Goal: Information Seeking & Learning: Learn about a topic

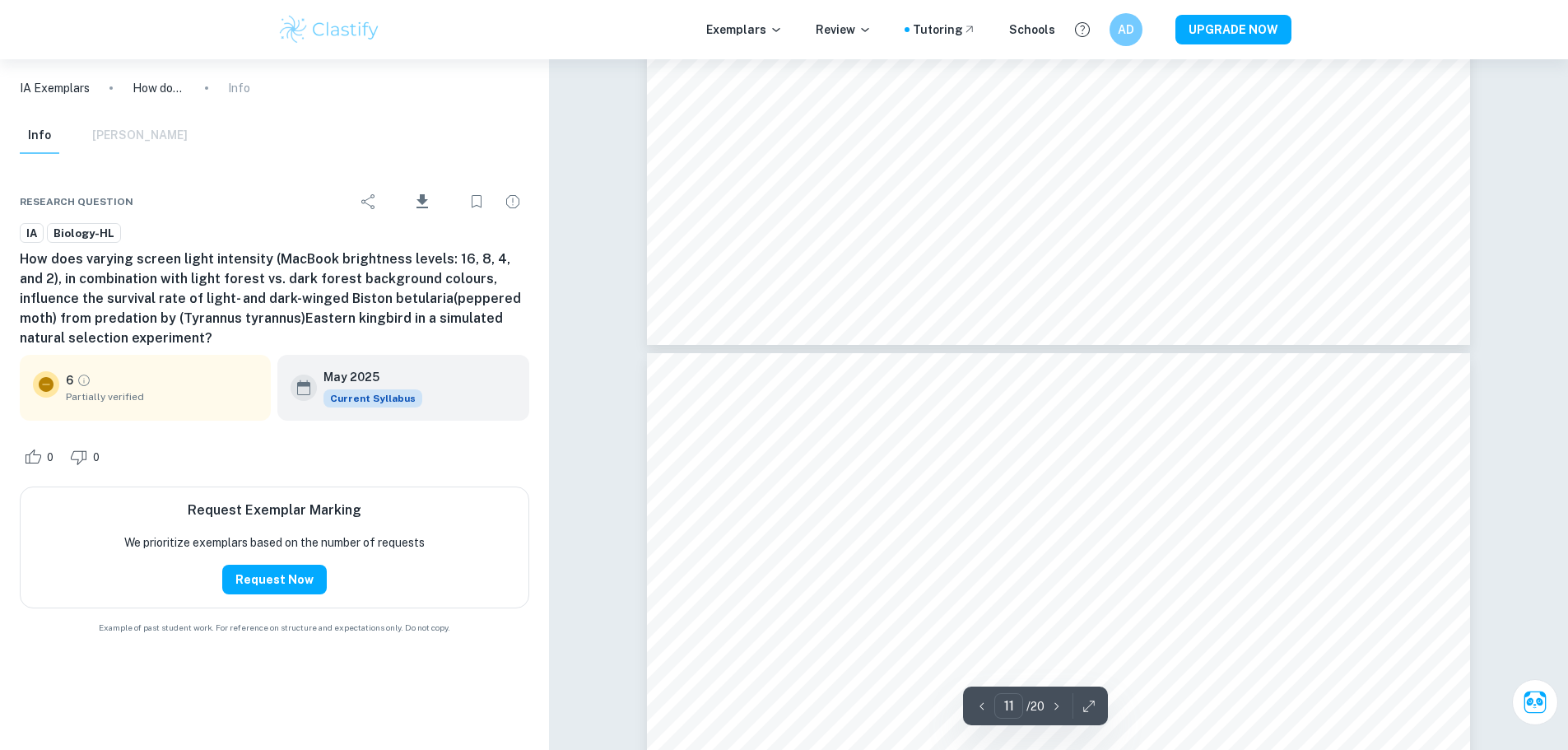
scroll to position [10878, 0]
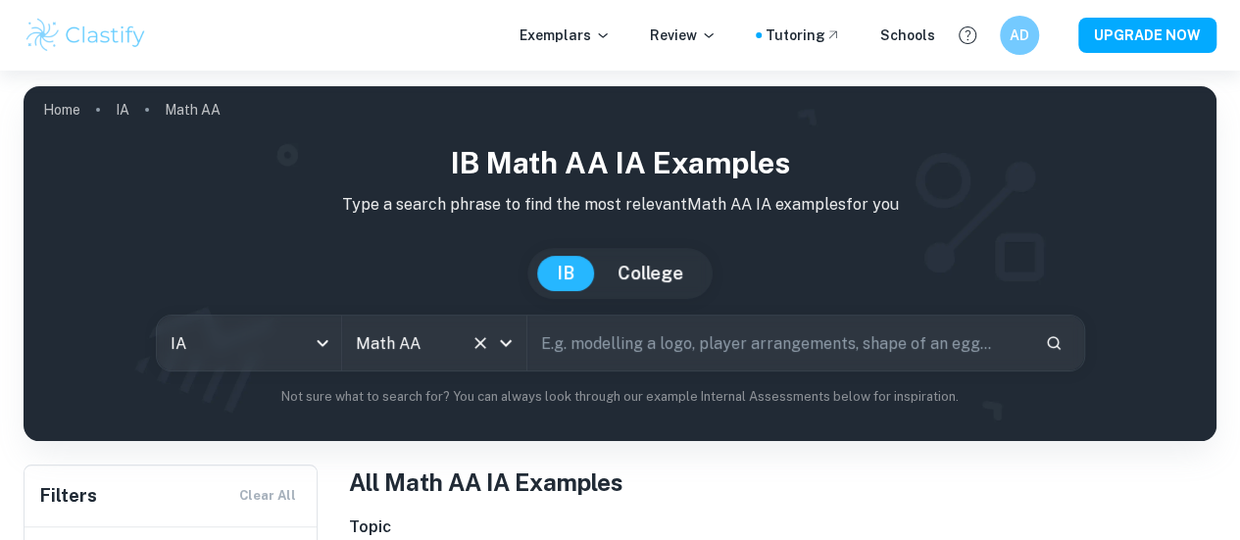
click at [490, 343] on icon "Clear" at bounding box center [481, 343] width 20 height 20
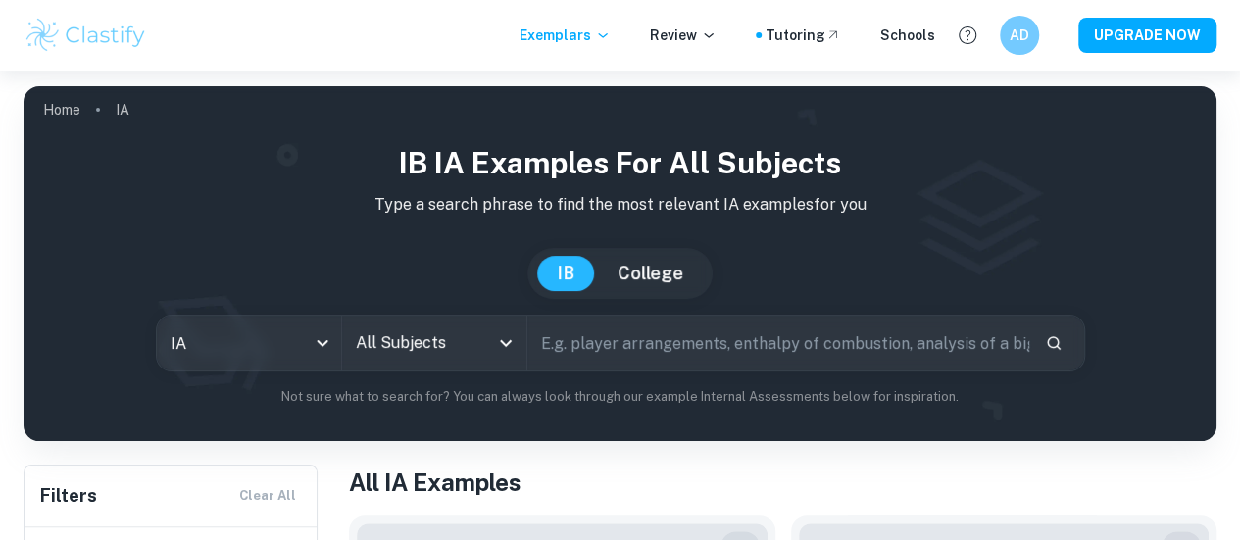
click at [453, 343] on input "All Subjects" at bounding box center [419, 343] width 137 height 37
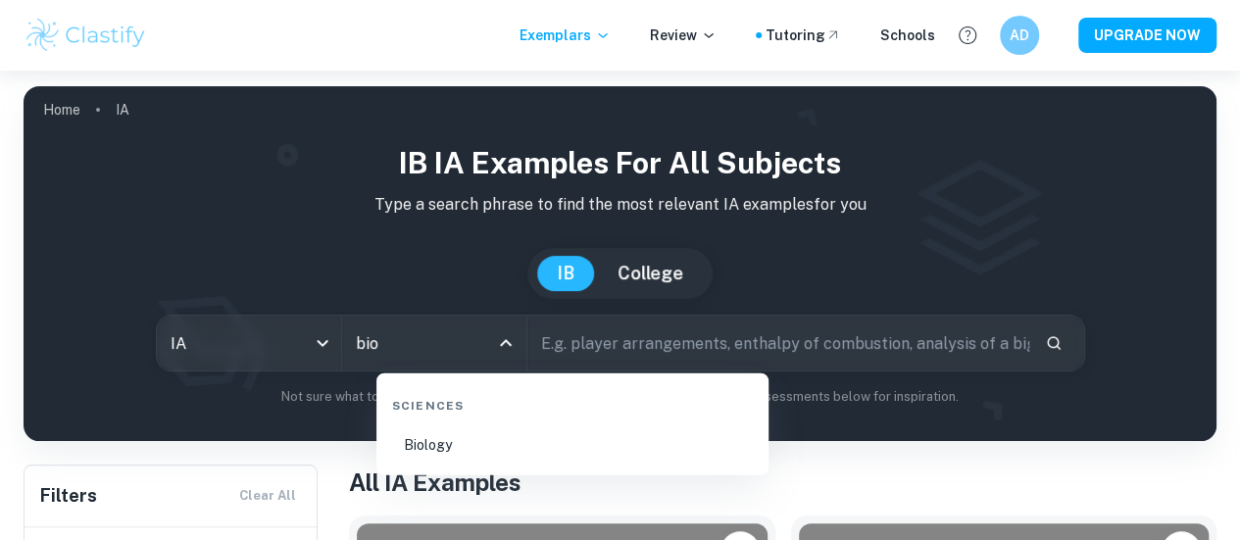
click at [451, 439] on li "Biology" at bounding box center [572, 445] width 377 height 45
type input "Biology"
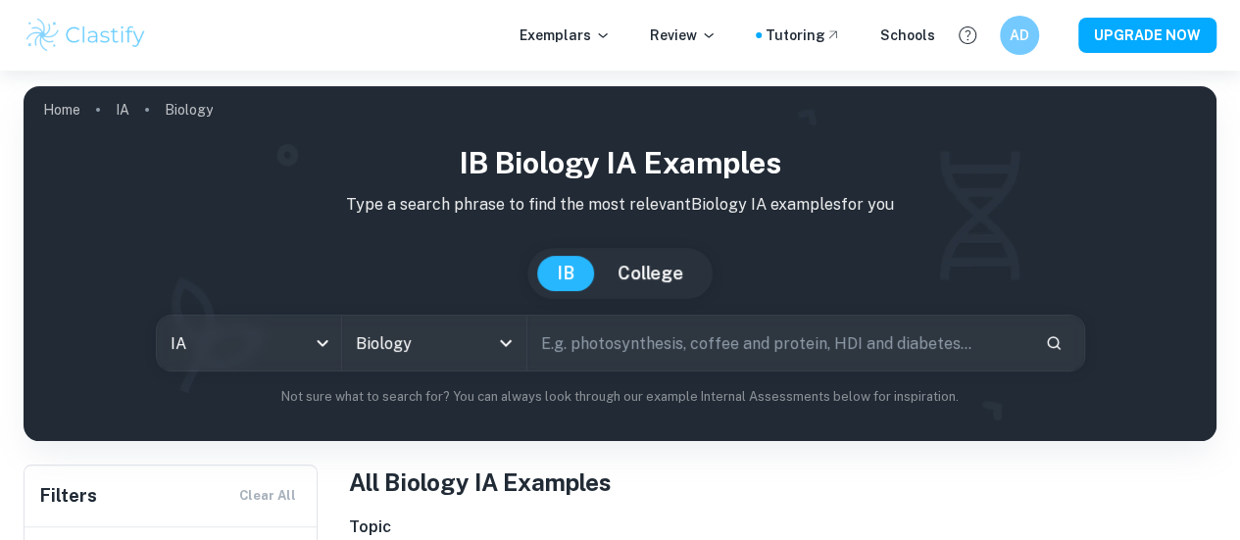
scroll to position [473, 0]
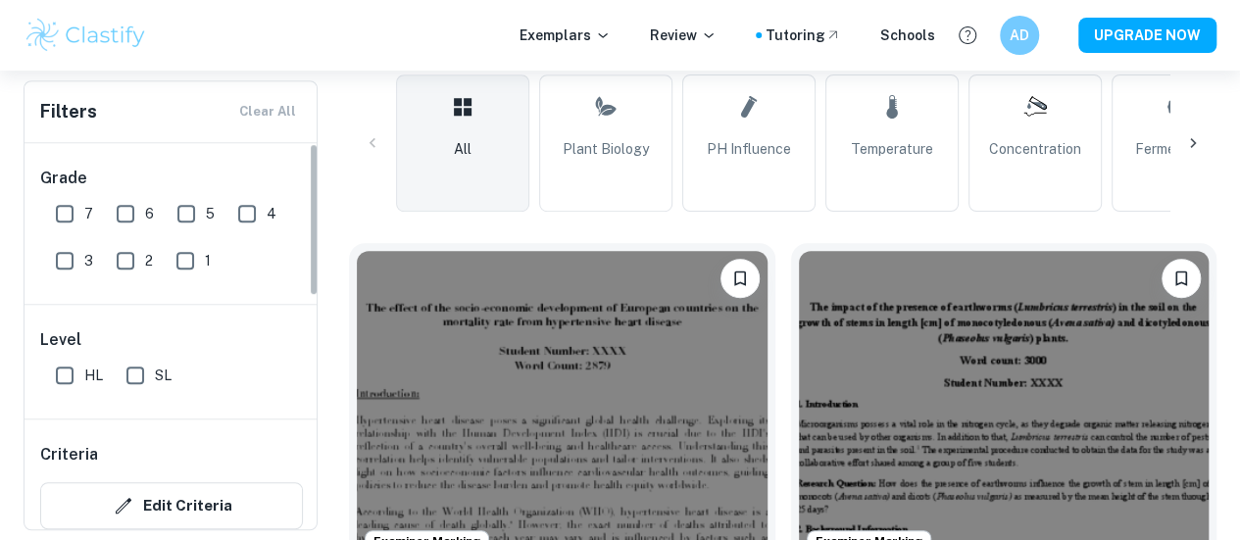
drag, startPoint x: 73, startPoint y: 216, endPoint x: 365, endPoint y: 272, distance: 297.5
click at [73, 216] on input "7" at bounding box center [64, 213] width 39 height 39
checkbox input "true"
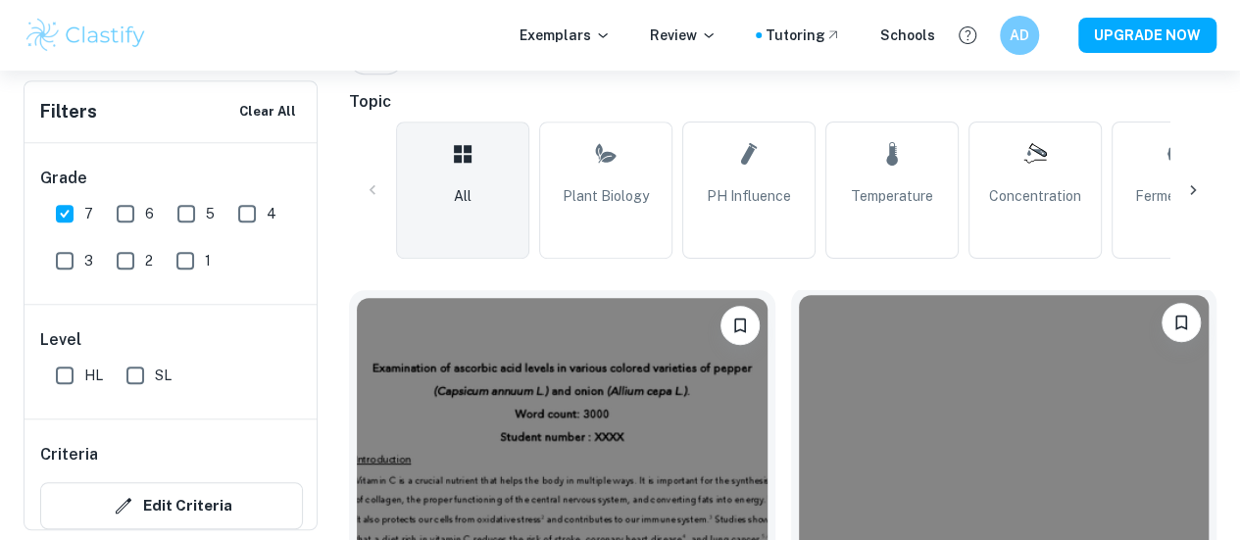
click at [799, 343] on img at bounding box center [1004, 449] width 411 height 308
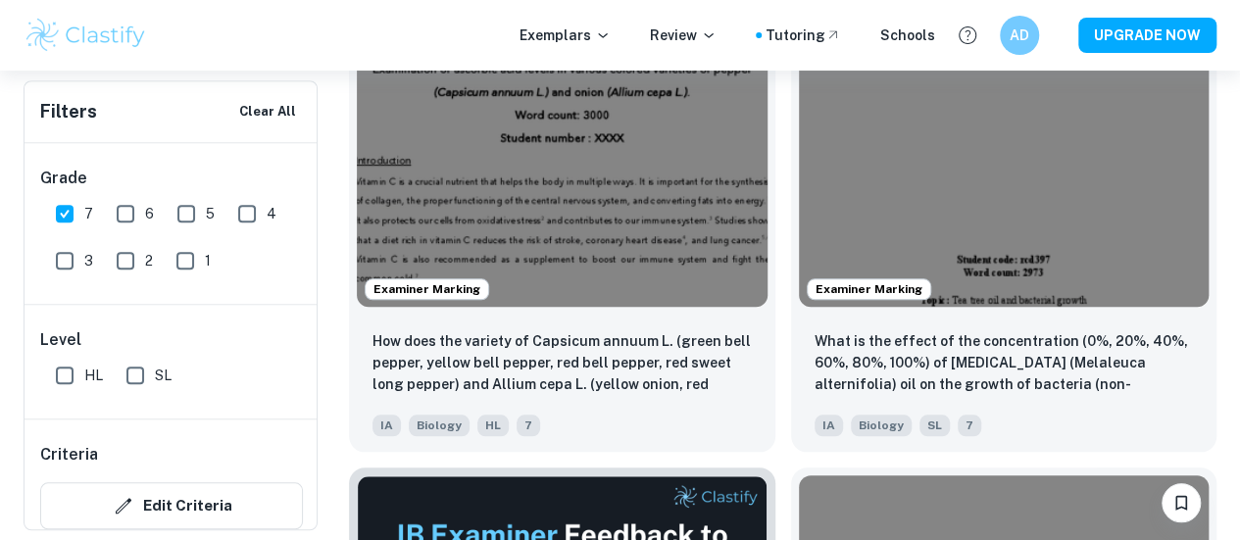
scroll to position [892, 0]
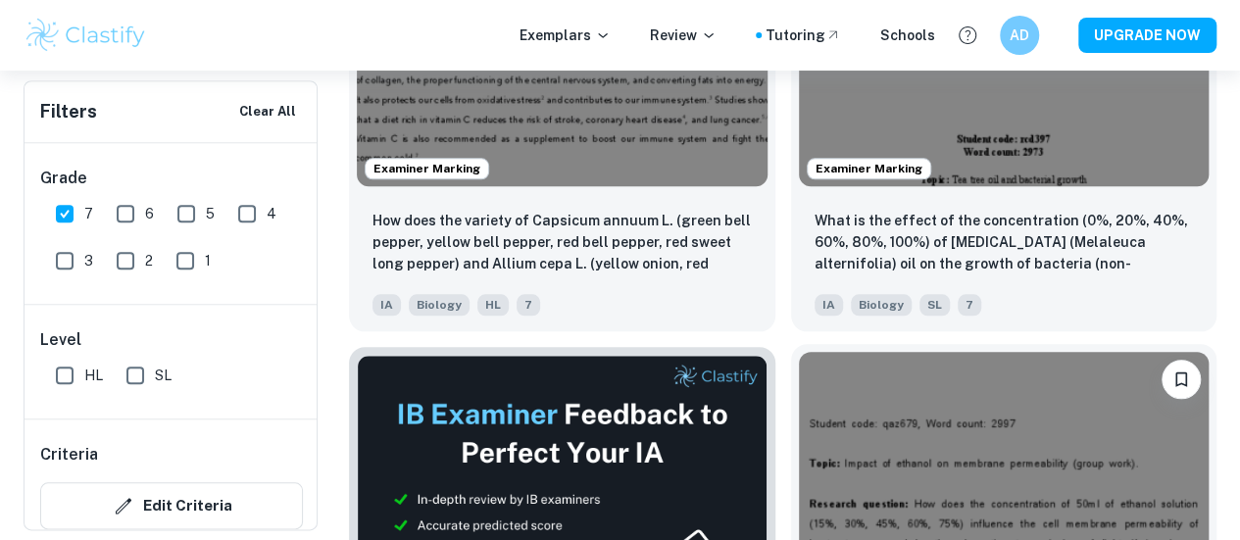
click at [799, 374] on img at bounding box center [1004, 506] width 411 height 308
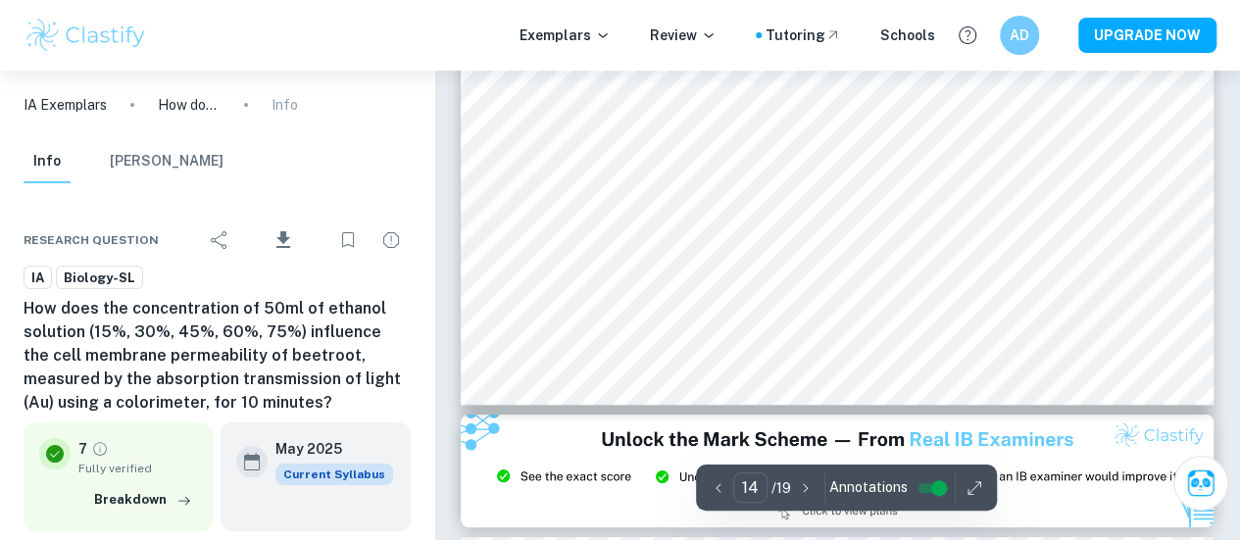
scroll to position [13898, 0]
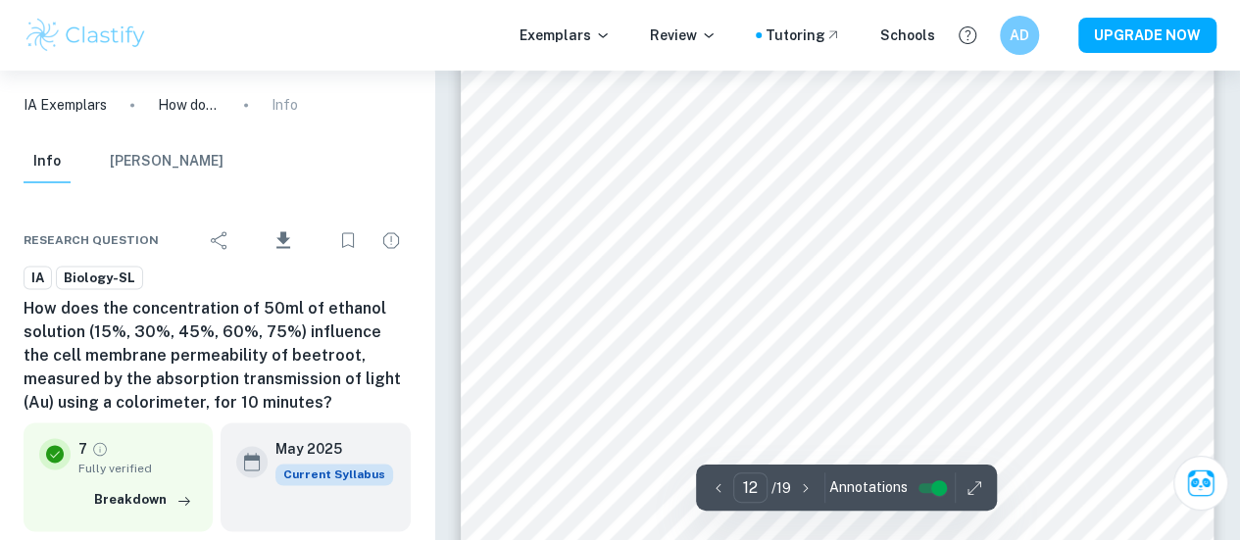
type input "13"
